Goal: Communication & Community: Participate in discussion

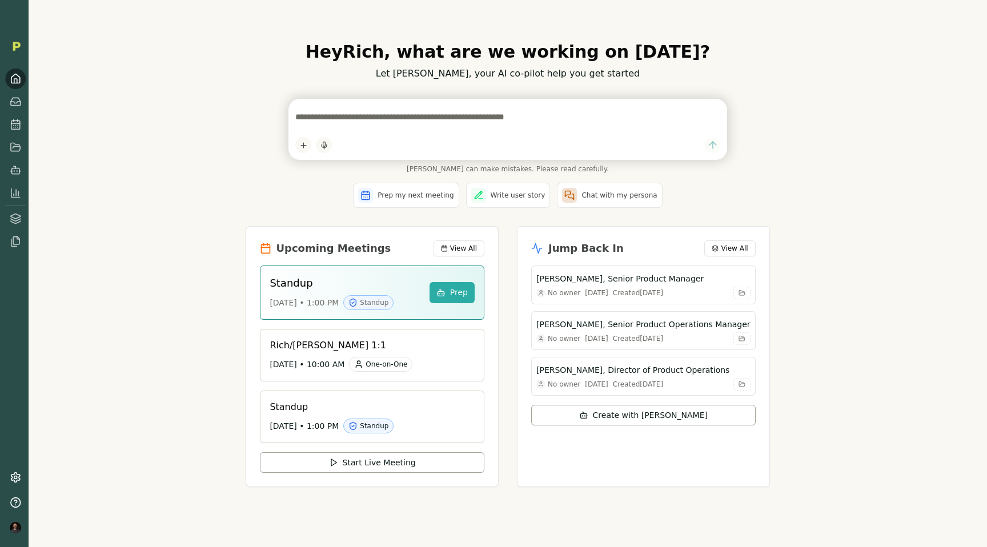
click at [163, 178] on div "Hey [PERSON_NAME] , what are we working on [DATE]? Let [PERSON_NAME], your AI c…" at bounding box center [508, 273] width 959 height 547
click at [12, 12] on img "button" at bounding box center [14, 17] width 14 height 14
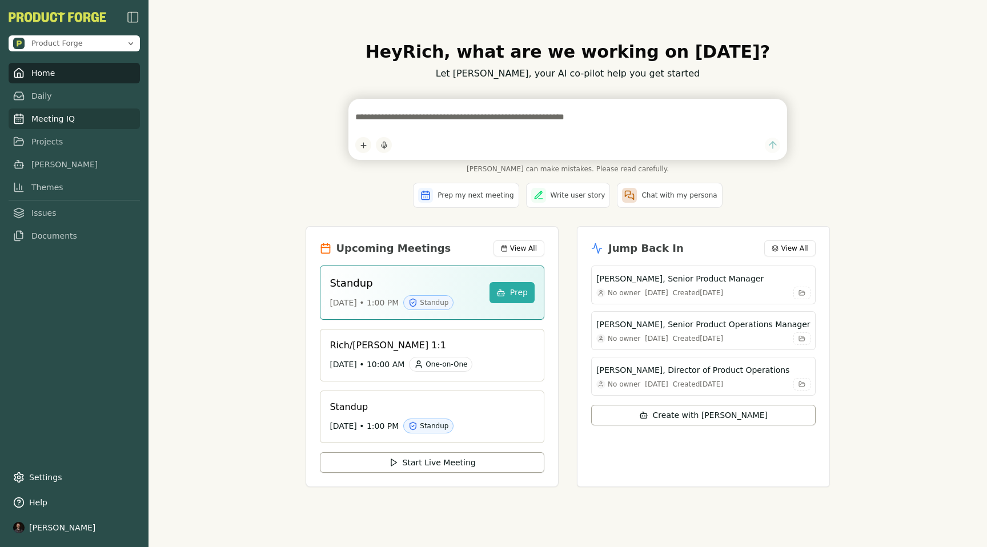
click at [39, 126] on link "Meeting IQ" at bounding box center [74, 119] width 131 height 21
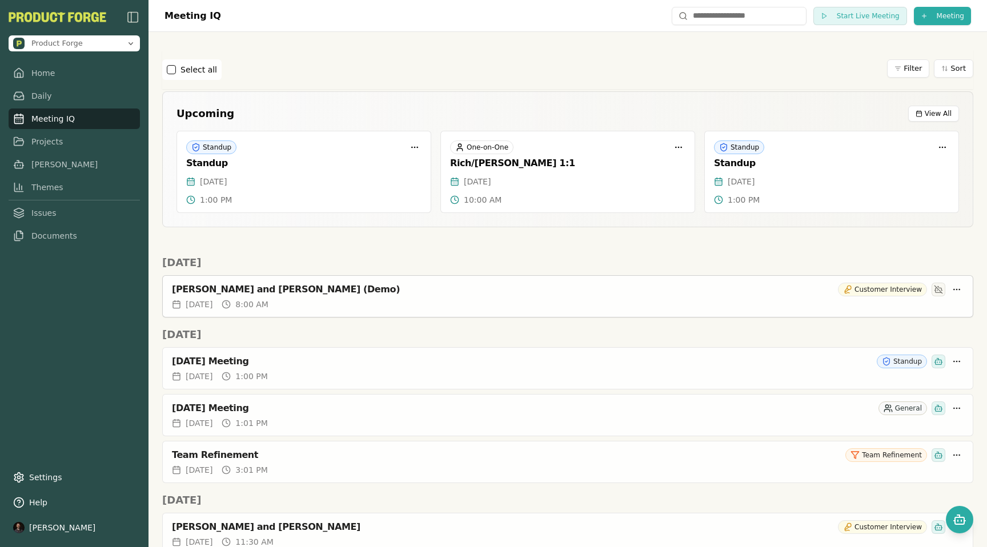
click at [207, 293] on div "[PERSON_NAME] and [PERSON_NAME] (Demo)" at bounding box center [503, 289] width 662 height 11
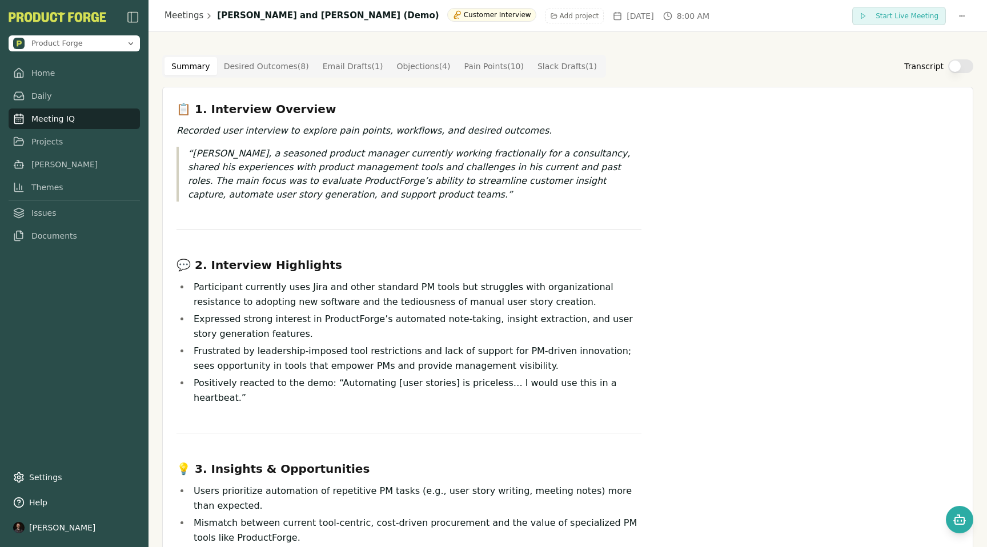
click at [254, 68] on Outcome "Desired Outcomes ( 8 )" at bounding box center [266, 66] width 99 height 18
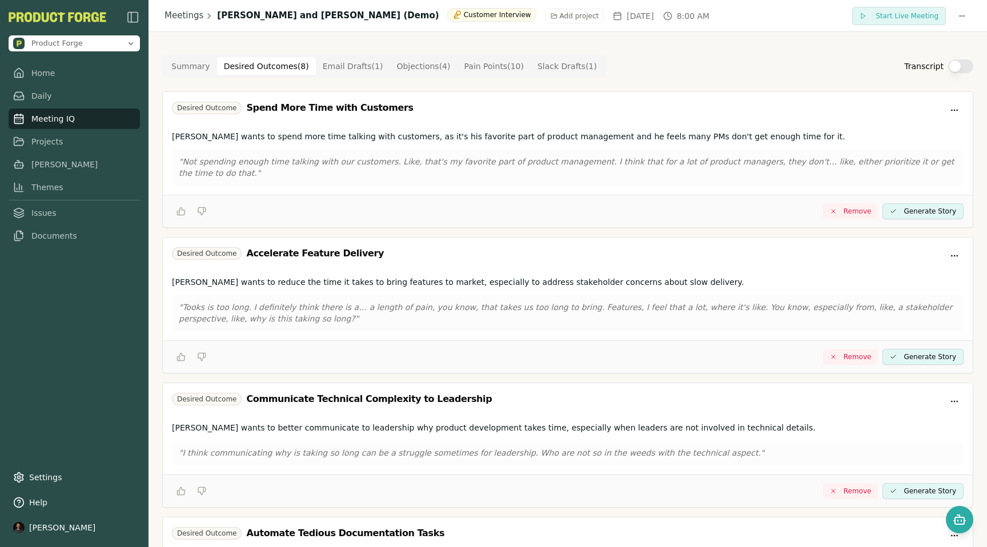
click at [349, 65] on Draft "Email Drafts ( 1 )" at bounding box center [353, 66] width 74 height 18
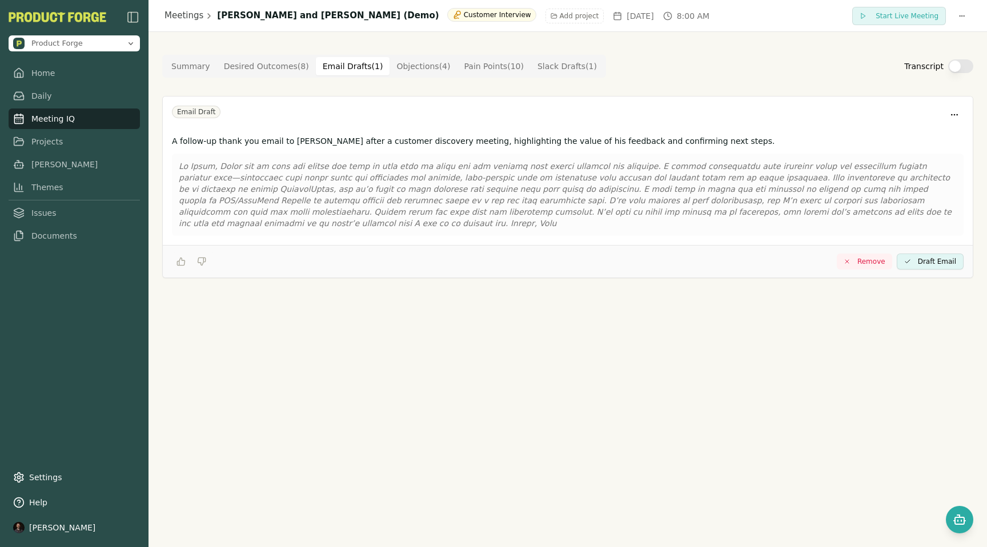
click at [549, 69] on Draft "Slack Drafts ( 1 )" at bounding box center [567, 66] width 73 height 18
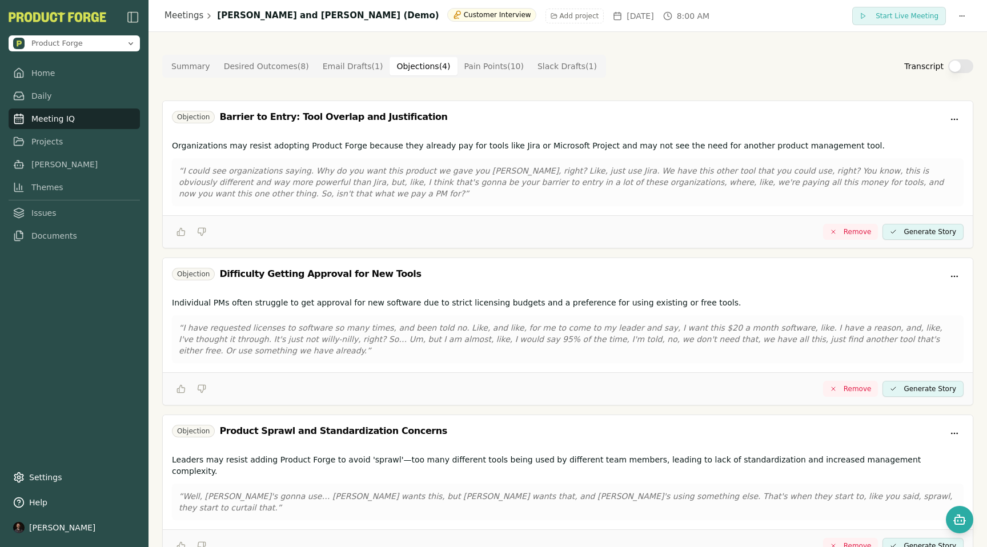
click at [411, 69] on button "Objections ( 4 )" at bounding box center [423, 66] width 67 height 18
click at [472, 66] on Point "Pain Points ( 10 )" at bounding box center [494, 66] width 73 height 18
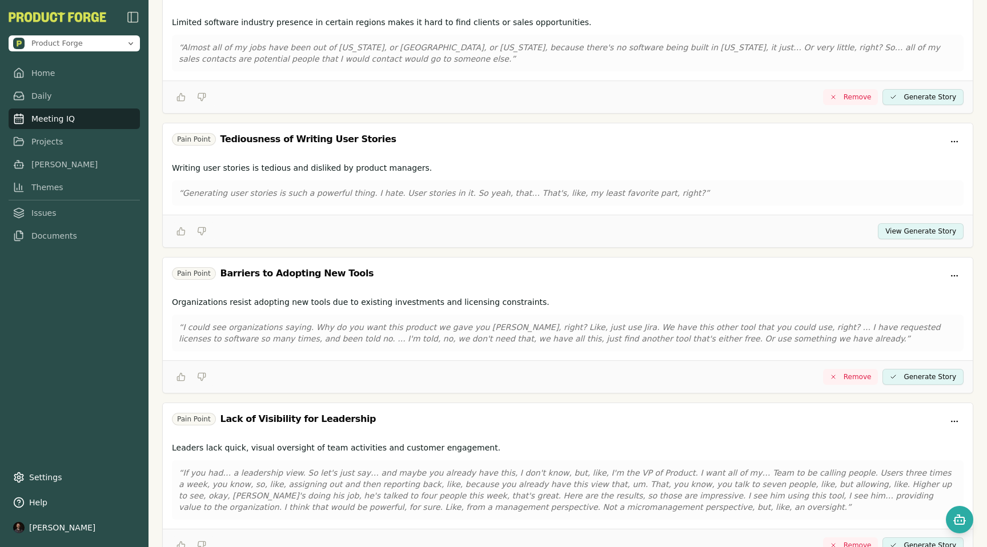
scroll to position [1019, 0]
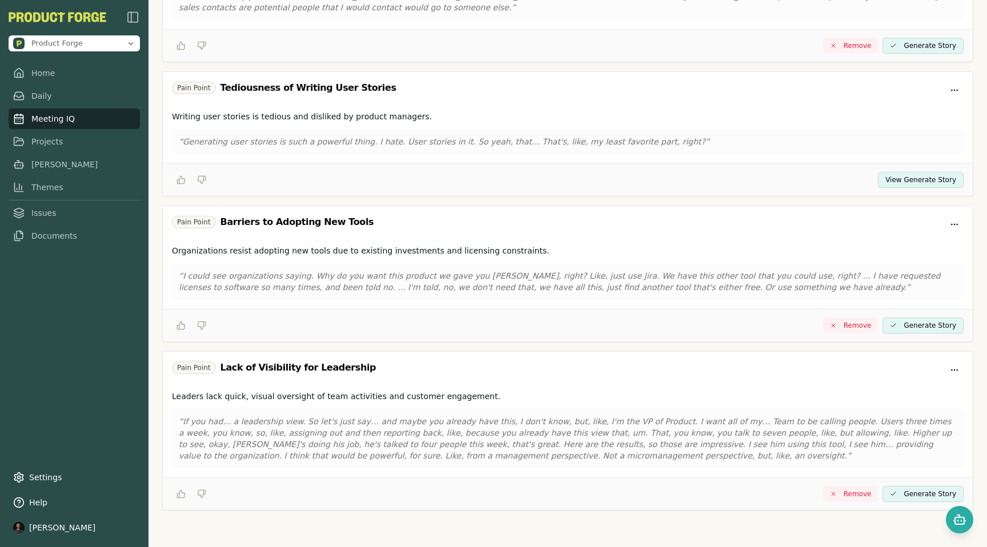
drag, startPoint x: 264, startPoint y: 89, endPoint x: 331, endPoint y: 89, distance: 66.8
click at [331, 89] on div "Tediousness of Writing User Stories" at bounding box center [309, 88] width 176 height 14
drag, startPoint x: 331, startPoint y: 89, endPoint x: 278, endPoint y: 85, distance: 52.7
click at [278, 85] on div "Tediousness of Writing User Stories" at bounding box center [309, 88] width 176 height 14
click at [913, 177] on button "View Generate Story" at bounding box center [921, 180] width 86 height 16
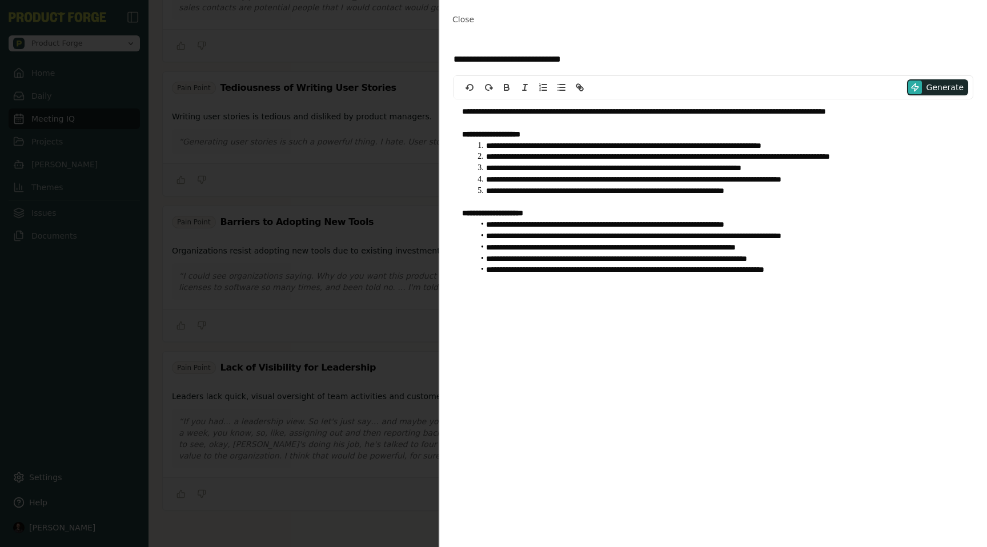
click at [622, 212] on p "**********" at bounding box center [713, 213] width 503 height 11
click at [462, 24] on span "Close" at bounding box center [464, 19] width 22 height 9
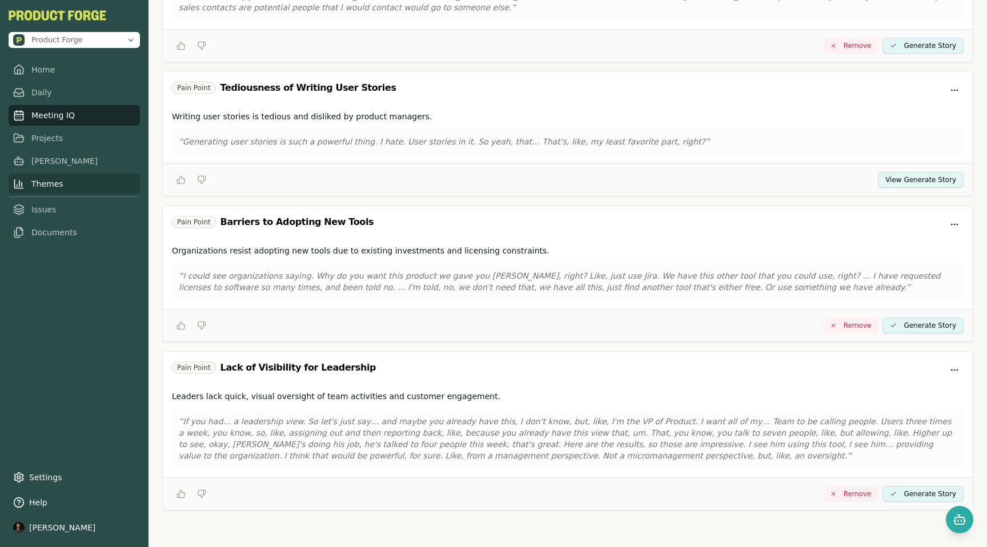
click at [41, 185] on link "Themes" at bounding box center [74, 184] width 131 height 21
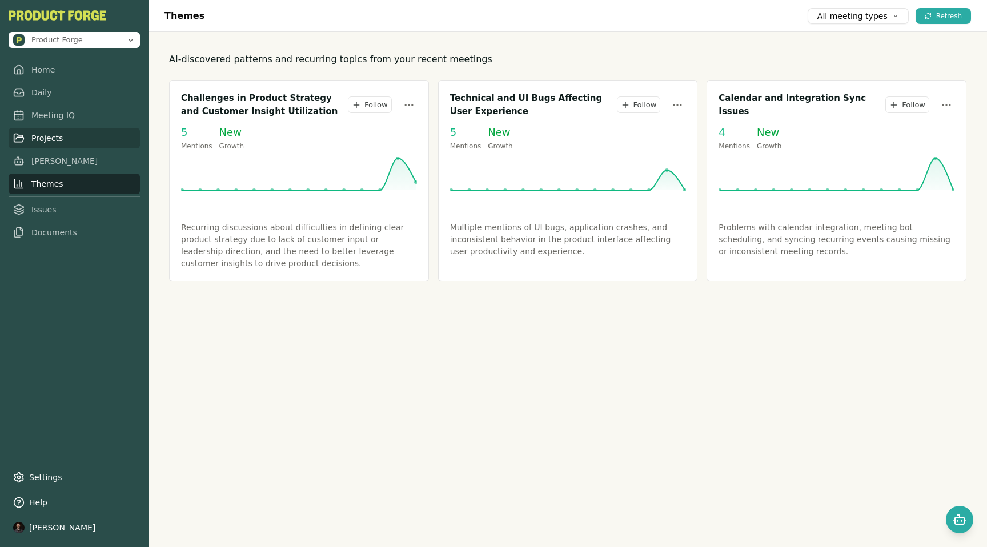
click at [43, 137] on link "Projects" at bounding box center [74, 138] width 131 height 21
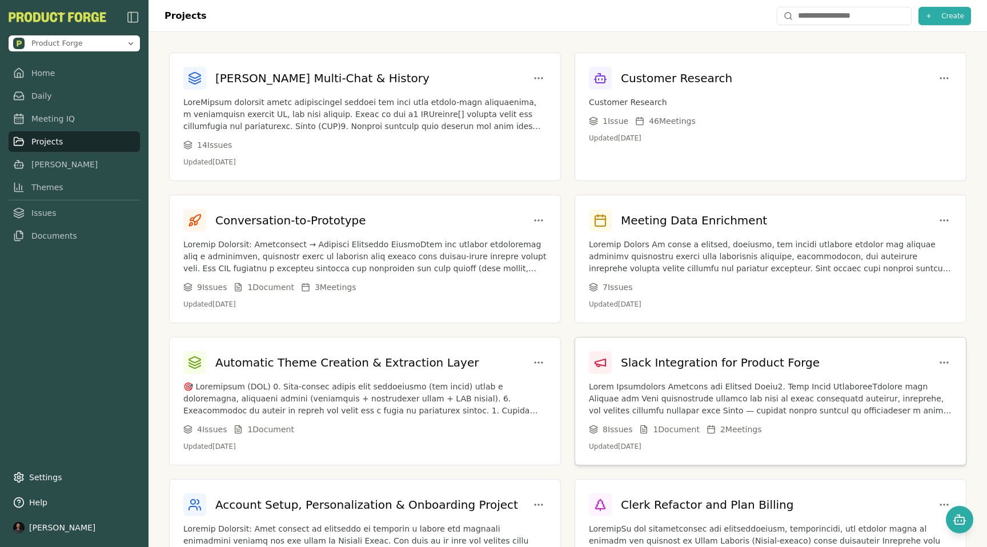
click at [710, 393] on p at bounding box center [770, 399] width 363 height 36
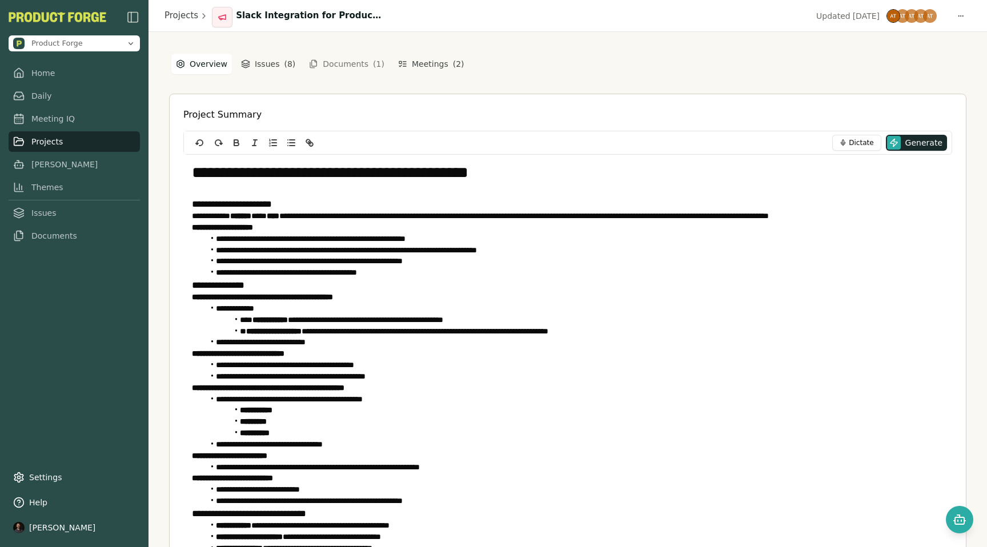
click at [342, 64] on button "Documents ( 1 )" at bounding box center [346, 64] width 89 height 18
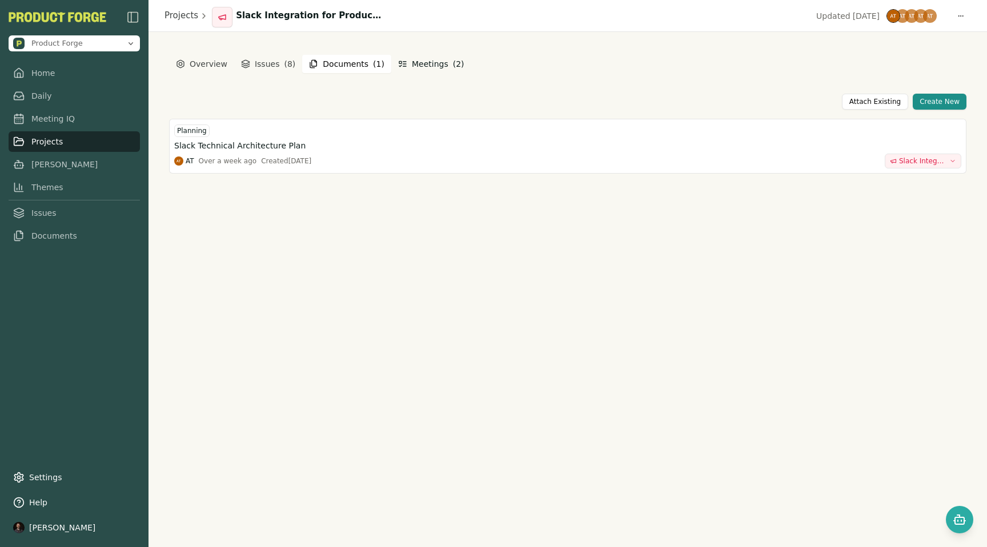
click at [421, 61] on button "Meetings ( 2 )" at bounding box center [431, 64] width 75 height 21
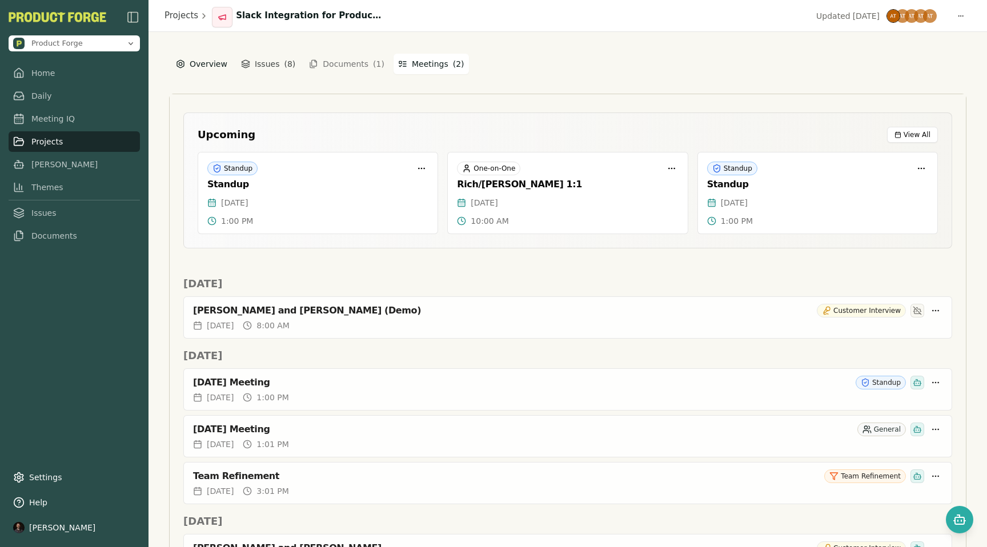
click at [202, 62] on button "Overview" at bounding box center [201, 64] width 61 height 21
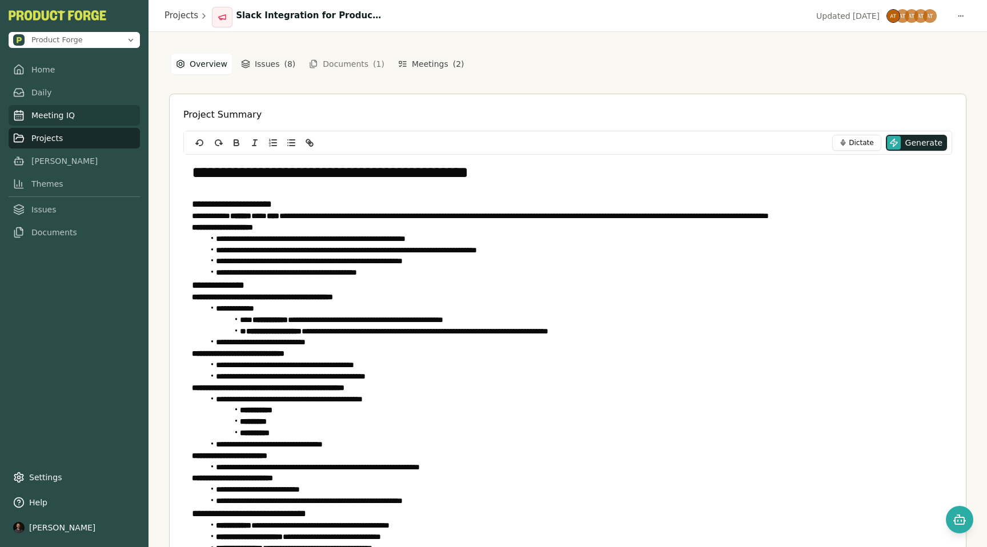
click at [63, 121] on link "Meeting IQ" at bounding box center [74, 115] width 131 height 21
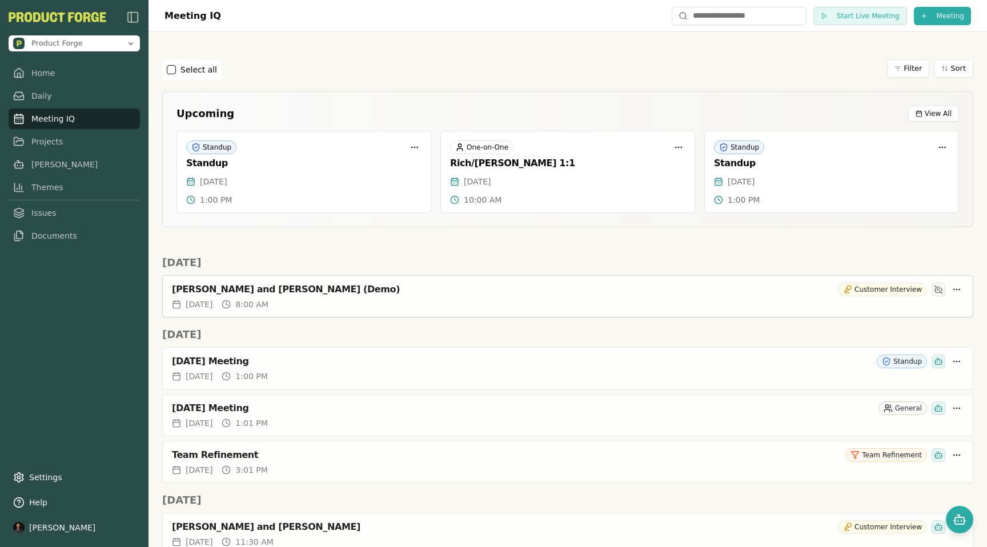
click at [279, 283] on div "[PERSON_NAME] and [PERSON_NAME] (Demo) Customer Interview" at bounding box center [568, 290] width 792 height 14
click at [206, 287] on div "[PERSON_NAME] and [PERSON_NAME] (Demo)" at bounding box center [503, 289] width 662 height 11
click at [226, 286] on div "[PERSON_NAME] and [PERSON_NAME] (Demo)" at bounding box center [503, 289] width 662 height 11
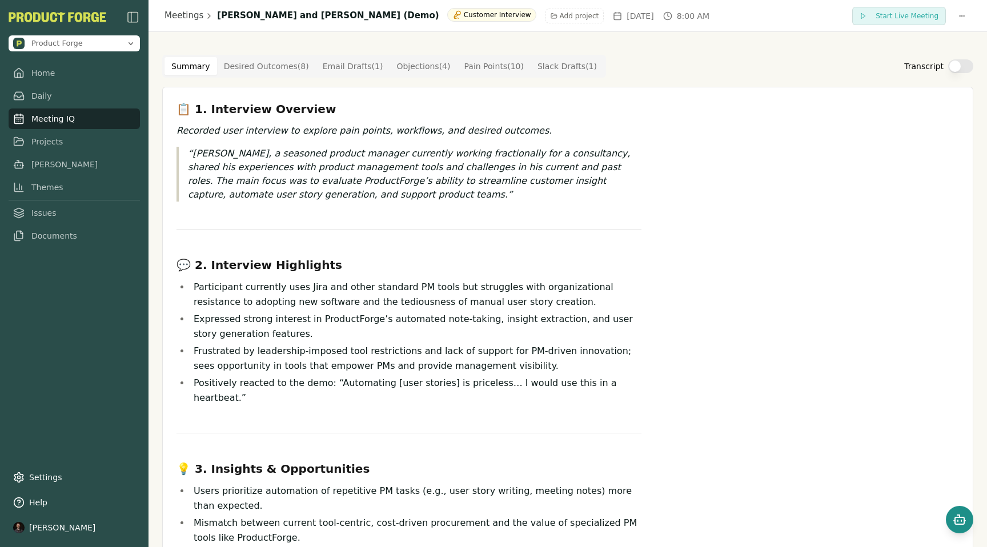
click at [966, 519] on icon "Open chat" at bounding box center [960, 520] width 14 height 14
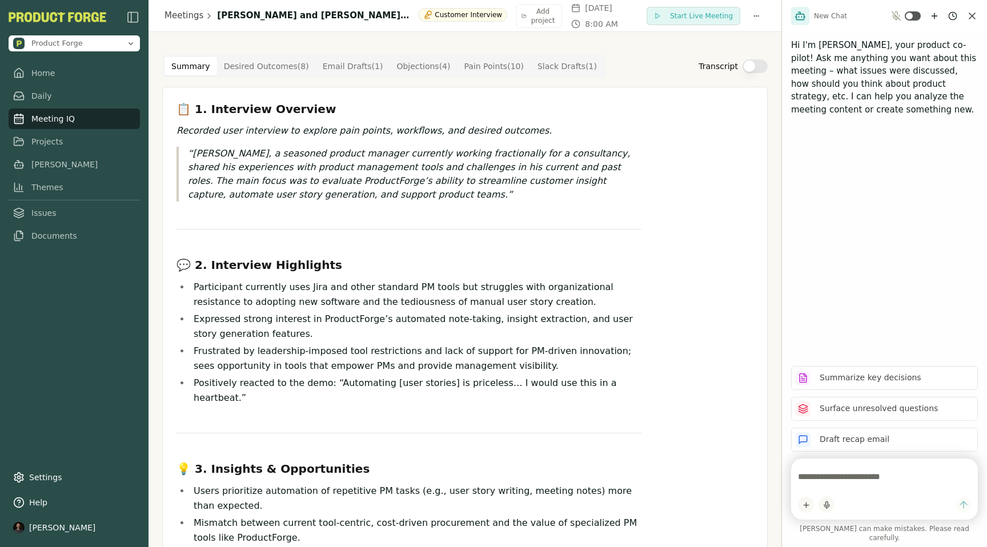
click at [830, 486] on textarea at bounding box center [884, 477] width 173 height 23
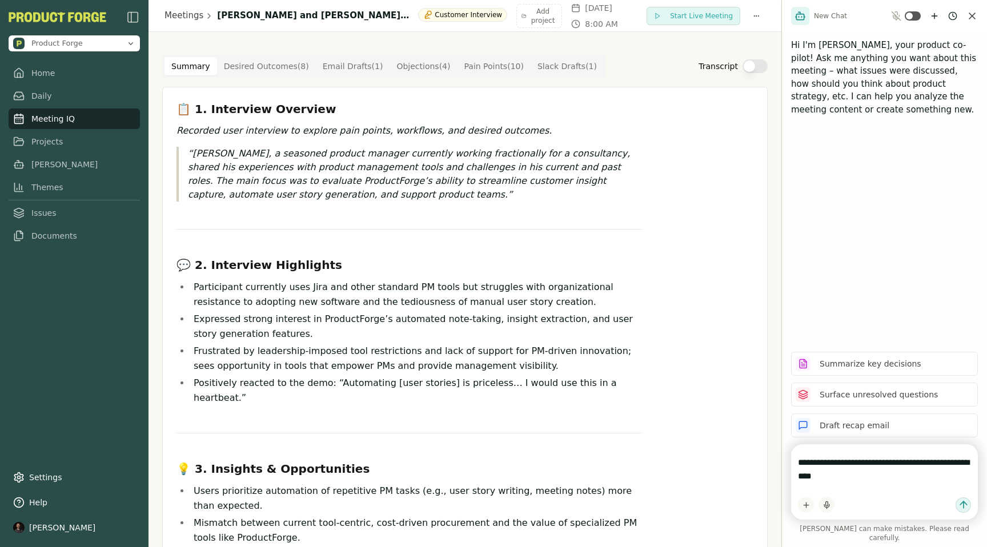
type textarea "**********"
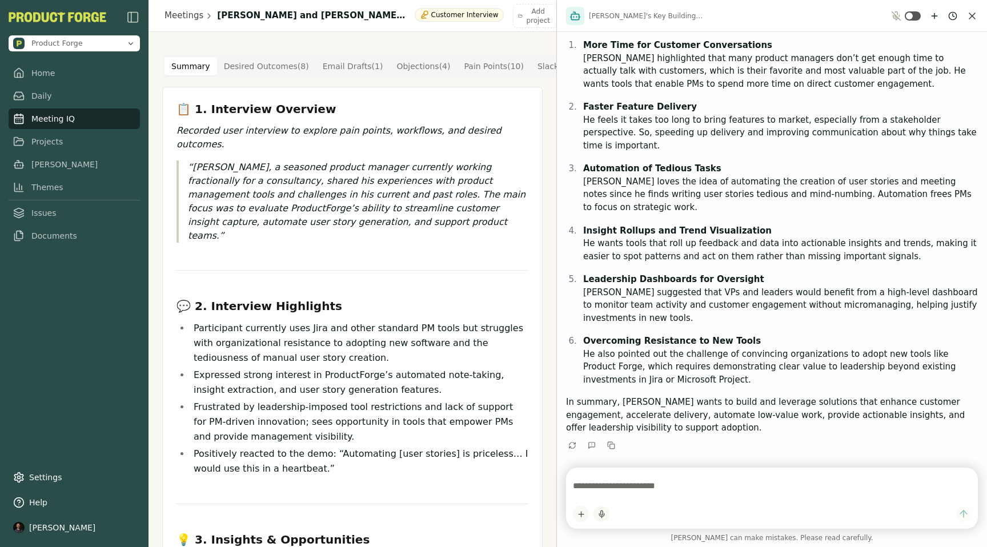
scroll to position [72, 0]
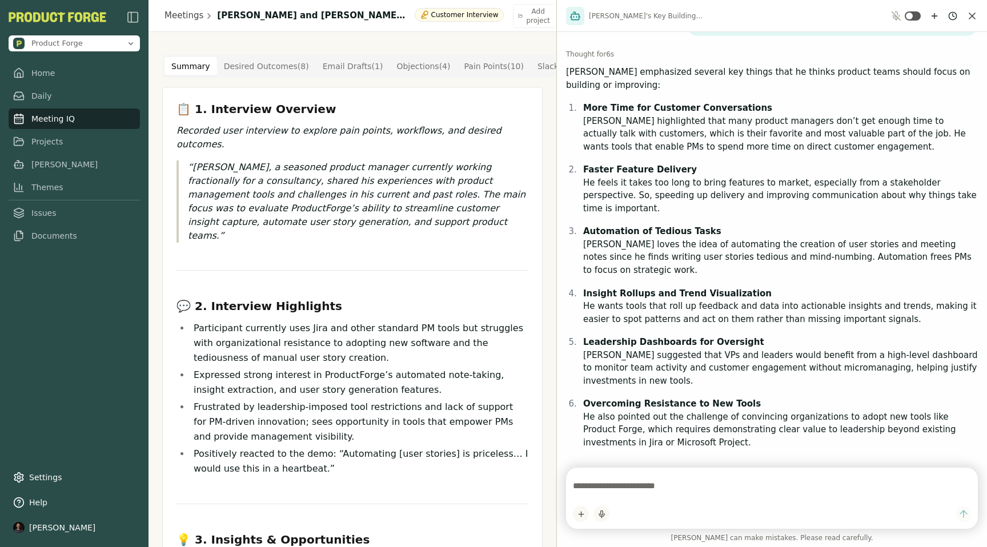
drag, startPoint x: 781, startPoint y: 355, endPoint x: 524, endPoint y: 361, distance: 257.2
click at [524, 360] on div "Product Forge Home Daily Meeting IQ Projects [PERSON_NAME] Themes Issues Docume…" at bounding box center [493, 273] width 987 height 547
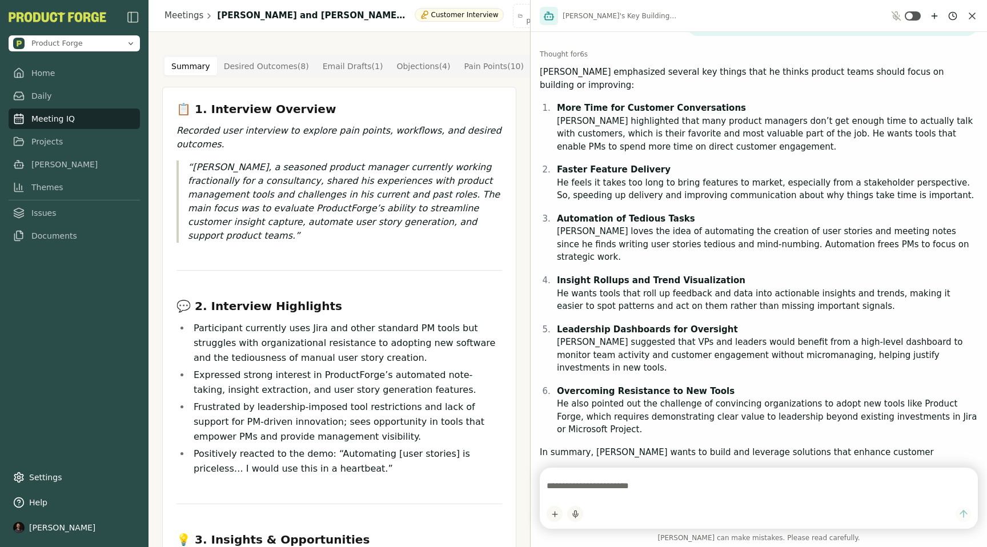
drag, startPoint x: 583, startPoint y: 97, endPoint x: 644, endPoint y: 205, distance: 123.6
click at [644, 205] on ol "More Time for Customer Conversations [PERSON_NAME] highlighted that many produc…" at bounding box center [759, 268] width 438 height 335
click at [646, 214] on strong "Automation of Tedious Tasks" at bounding box center [626, 219] width 138 height 10
click at [570, 482] on textarea at bounding box center [759, 486] width 425 height 23
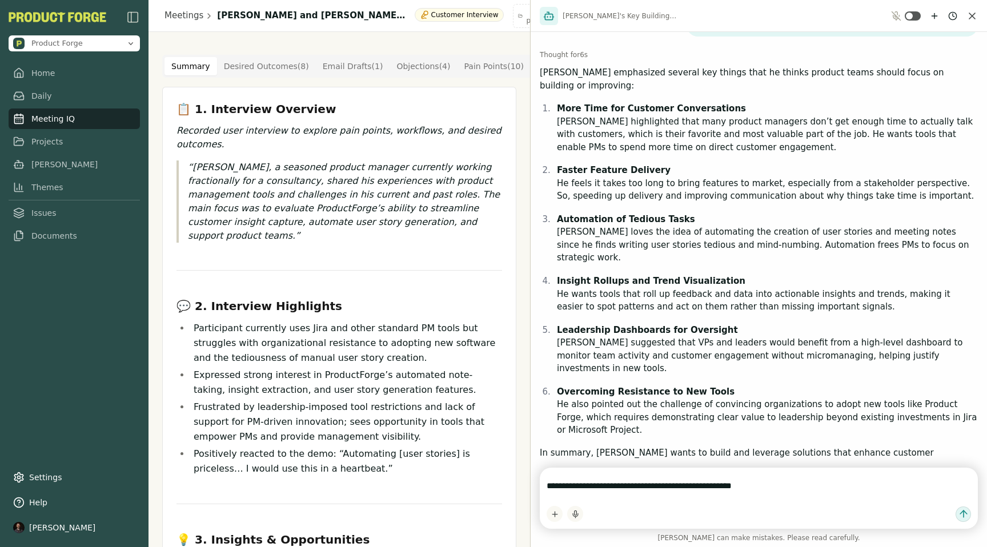
type textarea "**********"
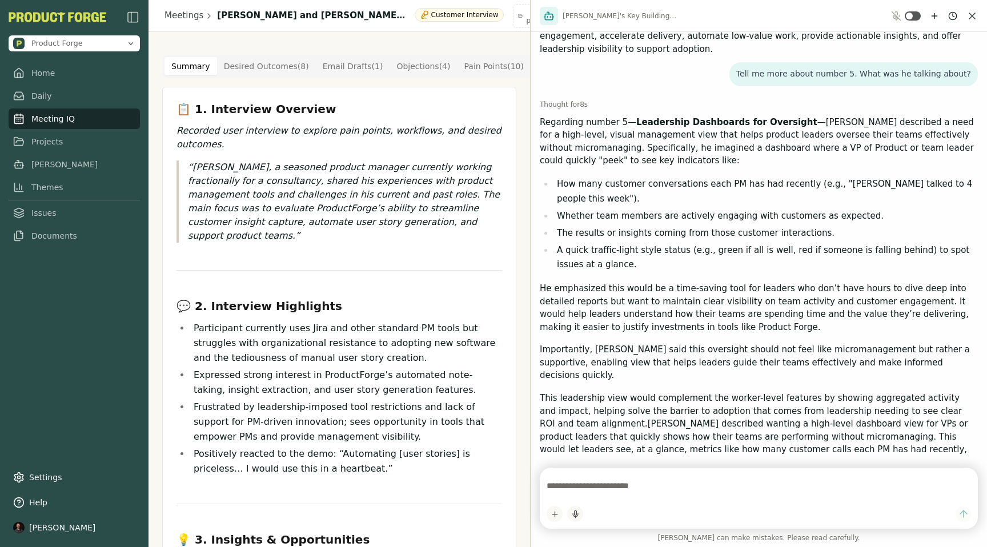
scroll to position [497, 0]
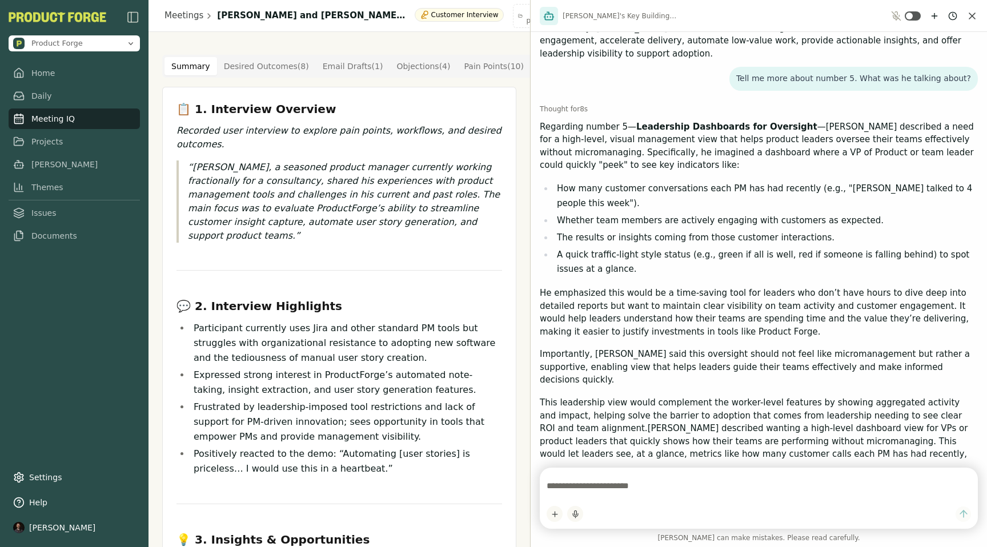
click at [587, 489] on textarea at bounding box center [759, 486] width 425 height 23
click at [588, 479] on textarea at bounding box center [759, 486] width 425 height 23
type textarea "**********"
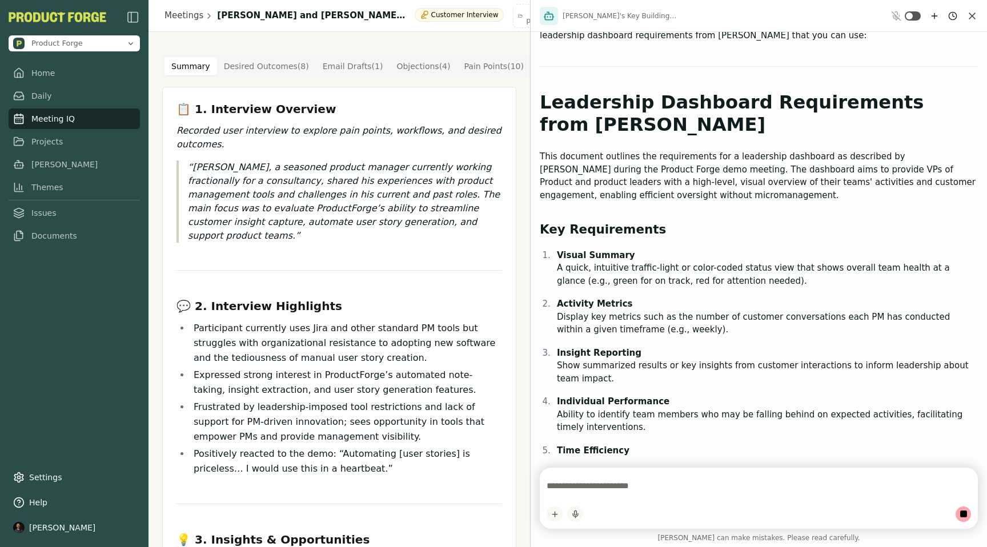
scroll to position [1282, 0]
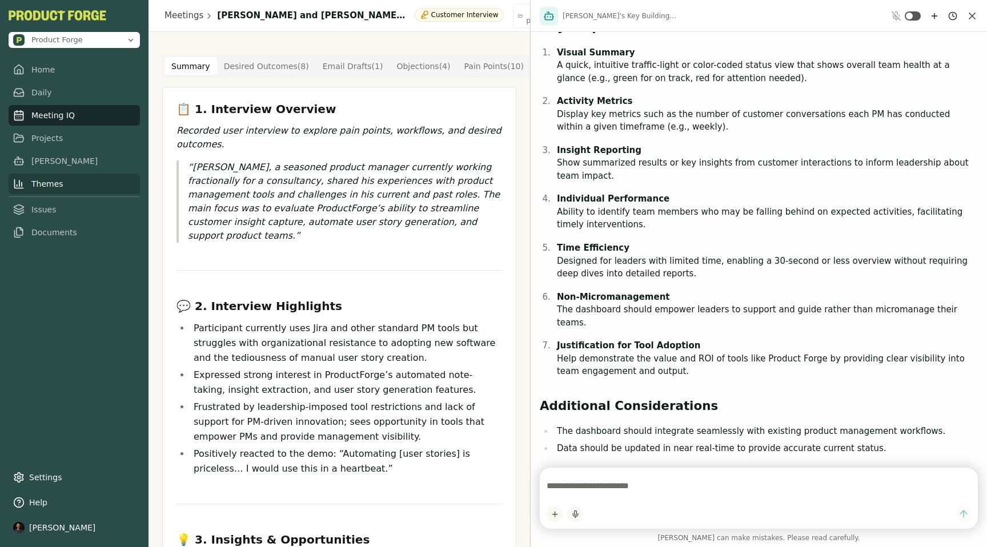
click at [47, 180] on link "Themes" at bounding box center [74, 184] width 131 height 21
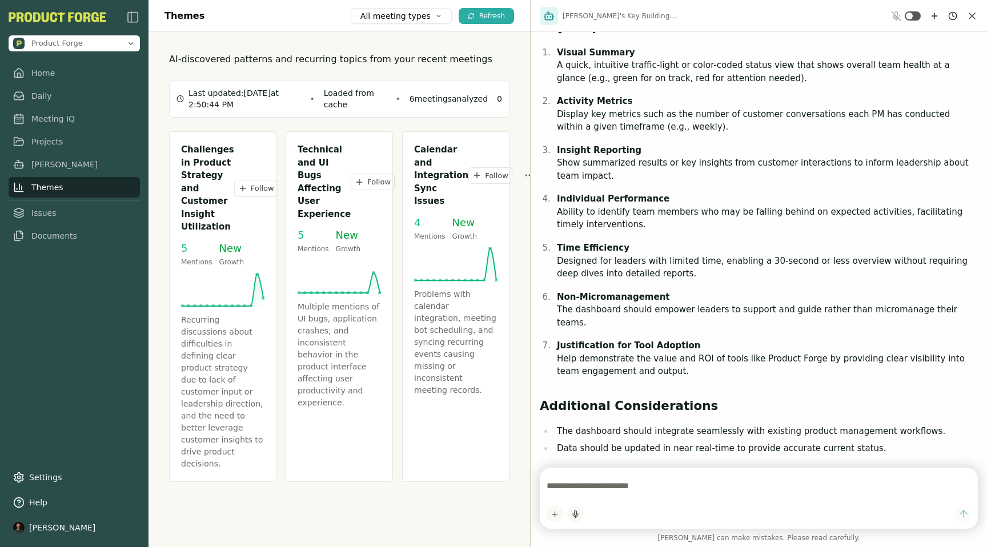
click at [974, 17] on icon "Close chat" at bounding box center [972, 15] width 11 height 11
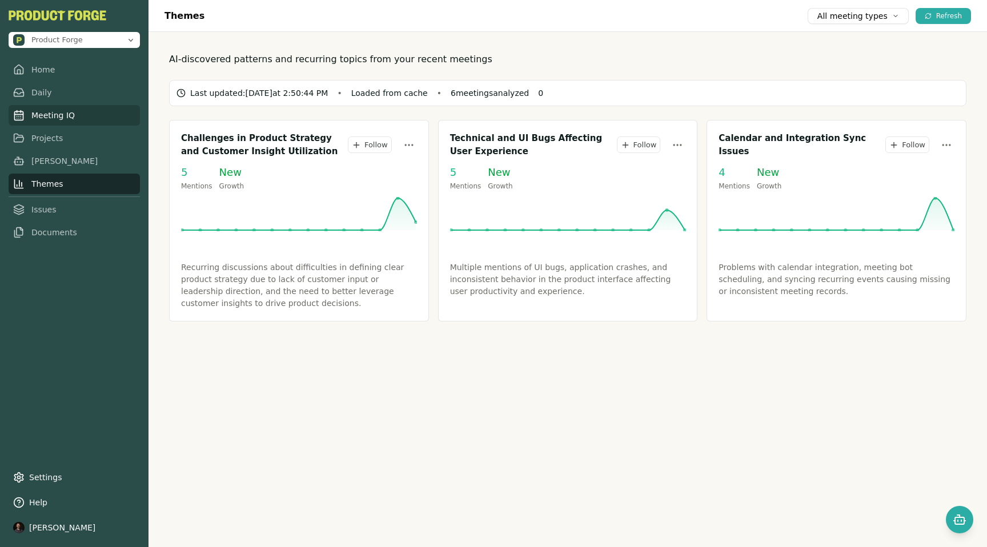
click at [53, 117] on link "Meeting IQ" at bounding box center [74, 115] width 131 height 21
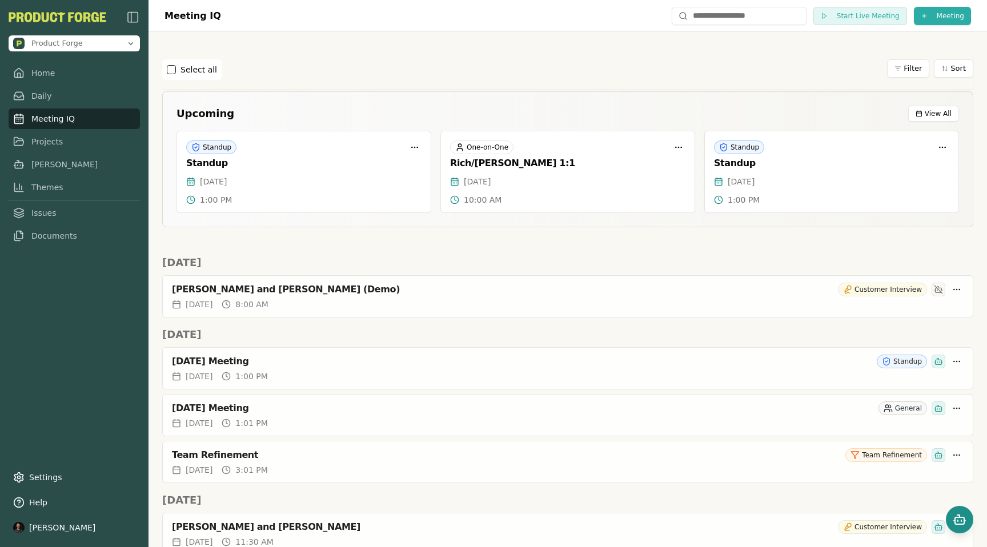
click at [959, 528] on button "Open chat" at bounding box center [959, 519] width 27 height 27
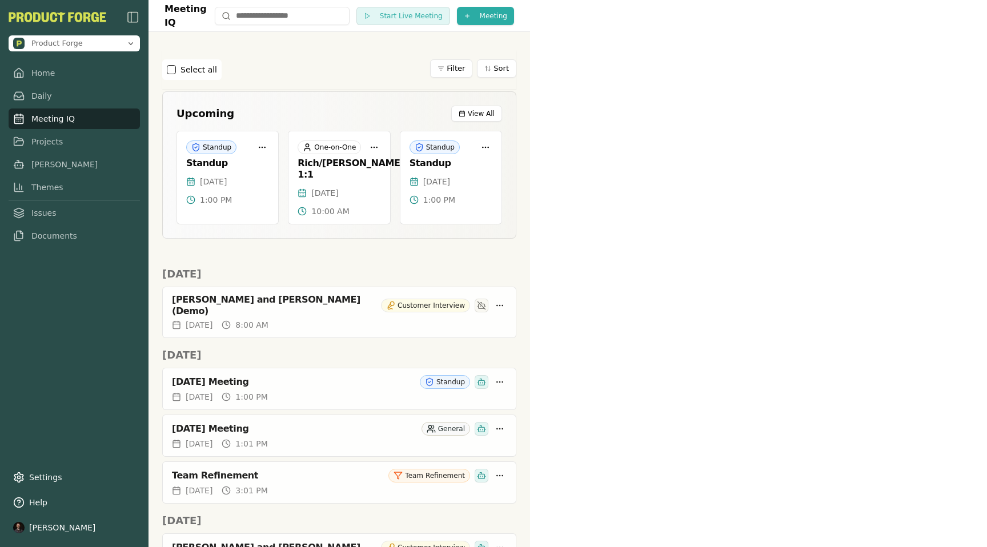
scroll to position [1282, 0]
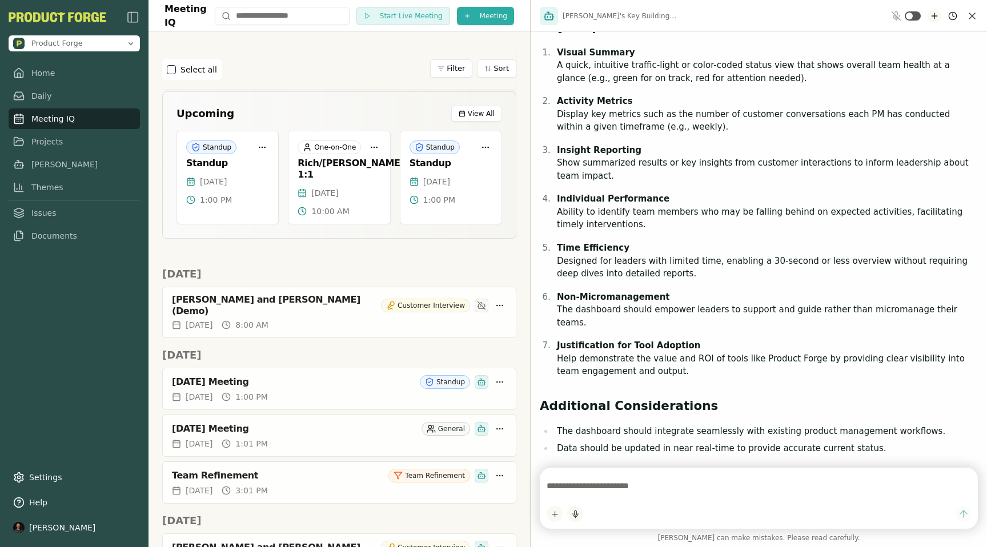
click at [936, 12] on icon "New chat" at bounding box center [934, 15] width 9 height 9
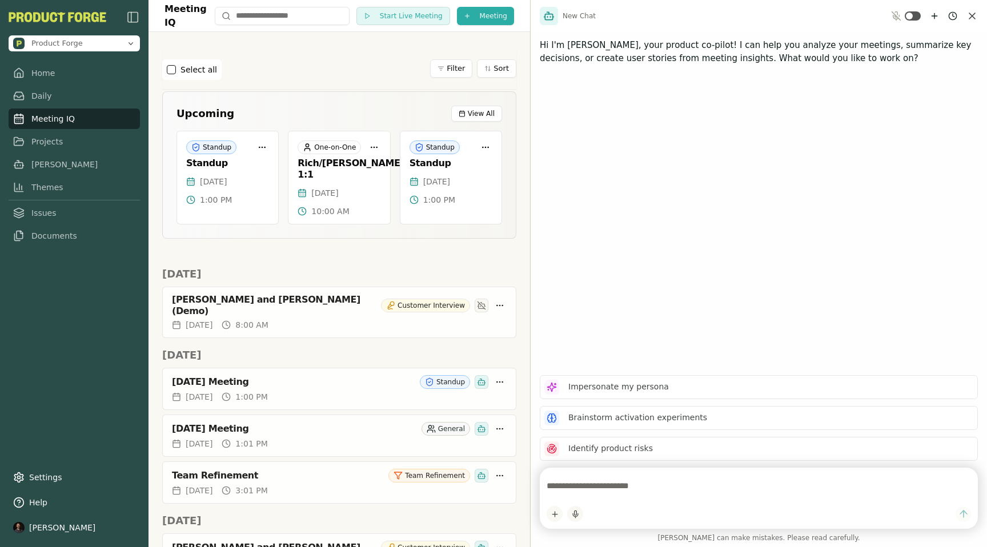
click at [588, 482] on textarea at bounding box center [759, 486] width 425 height 23
type textarea "**********"
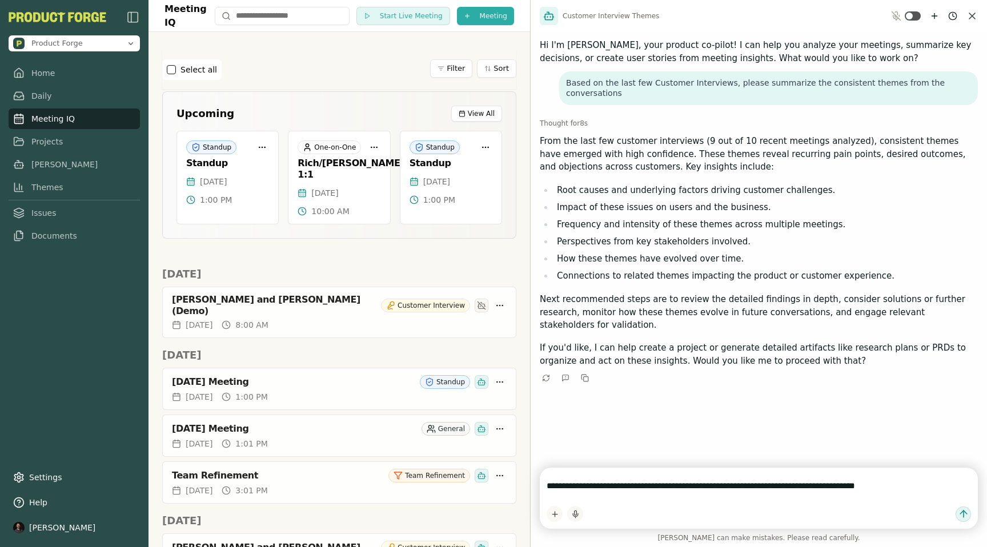
type textarea "**********"
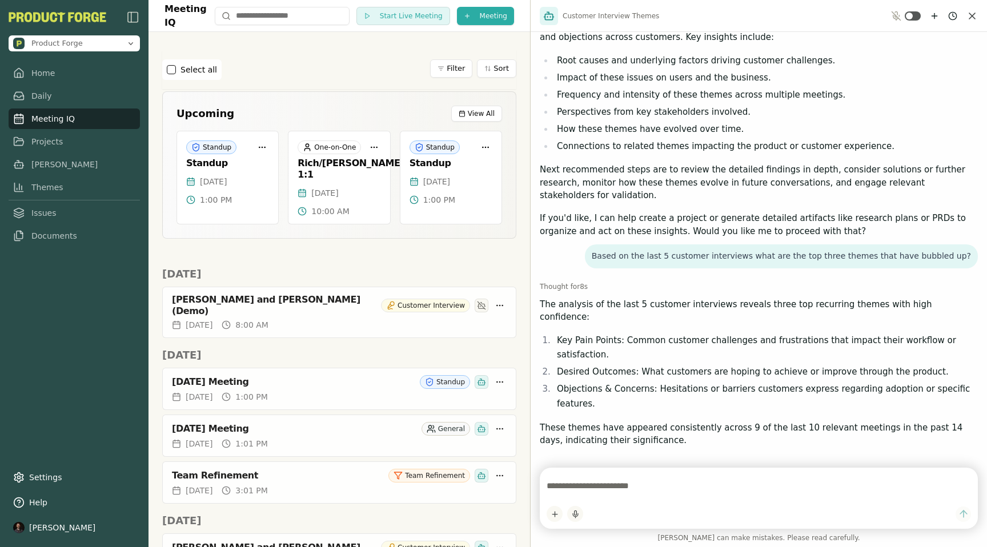
scroll to position [125, 0]
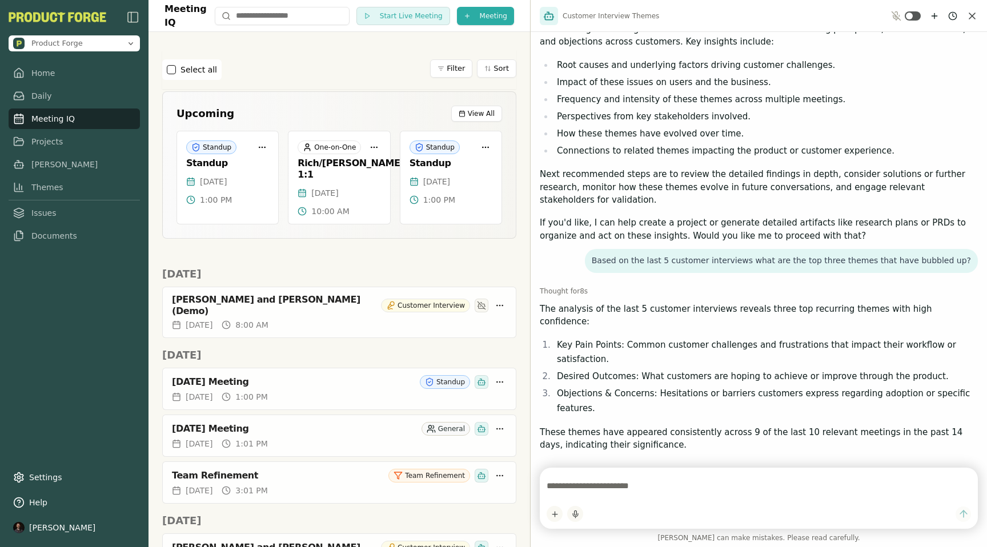
click at [971, 17] on icon "Close chat" at bounding box center [973, 16] width 6 height 6
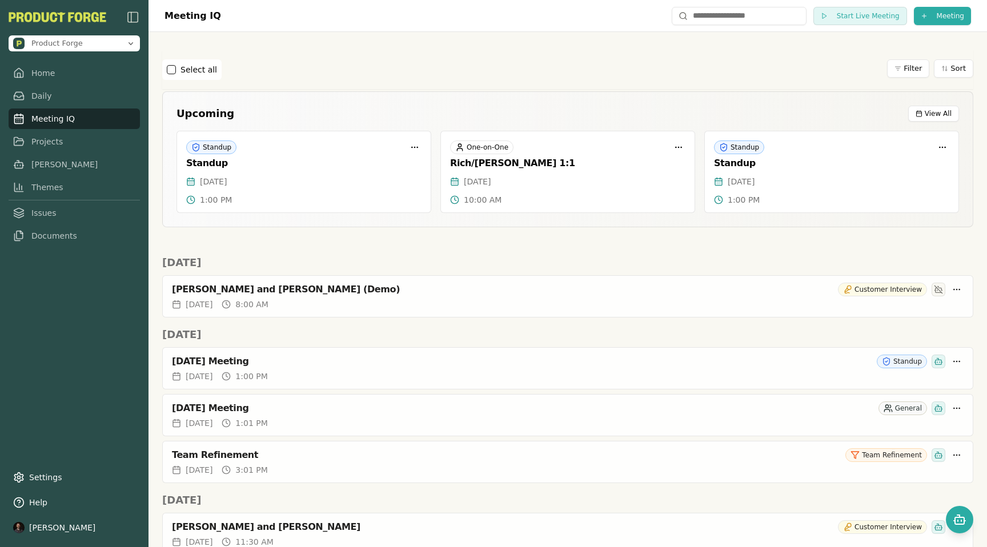
click at [639, 52] on div "Select all Filter Sort" at bounding box center [567, 69] width 811 height 39
